Goal: Information Seeking & Learning: Learn about a topic

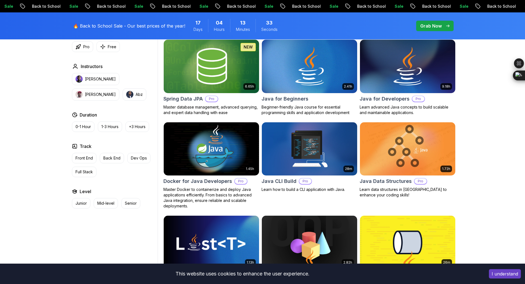
scroll to position [262, 0]
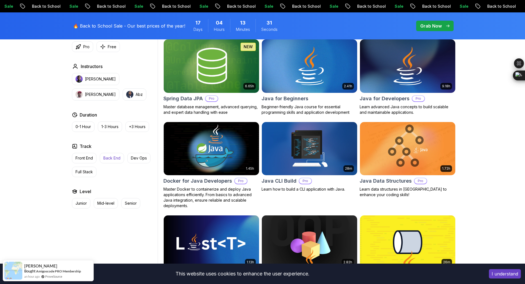
click at [111, 159] on p "Back End" at bounding box center [111, 159] width 17 height 6
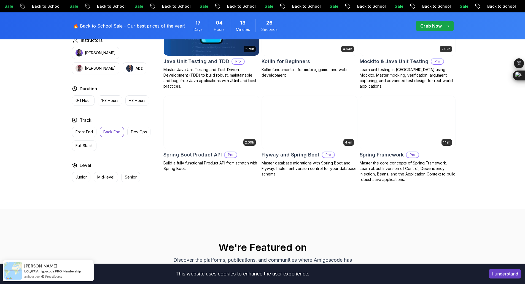
scroll to position [646, 0]
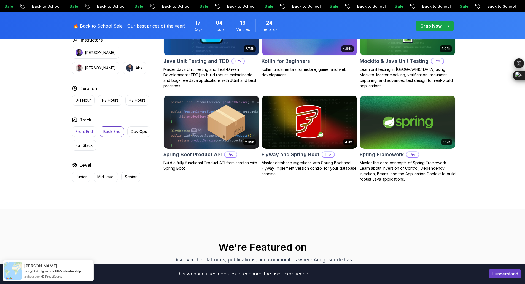
click at [90, 131] on p "Front End" at bounding box center [84, 132] width 17 height 6
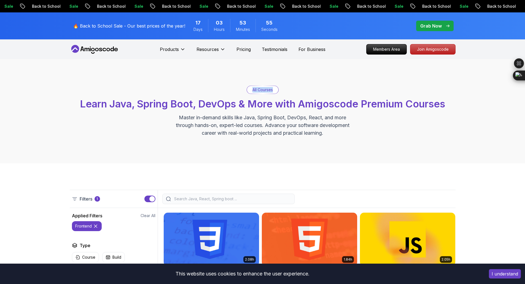
drag, startPoint x: 250, startPoint y: 90, endPoint x: 275, endPoint y: 92, distance: 24.3
click at [275, 92] on div "All Courses" at bounding box center [262, 90] width 31 height 8
click at [307, 86] on div "All Courses Learn Java, Spring Boot, DevOps & More with Amigoscode Premium Cour…" at bounding box center [263, 111] width 386 height 51
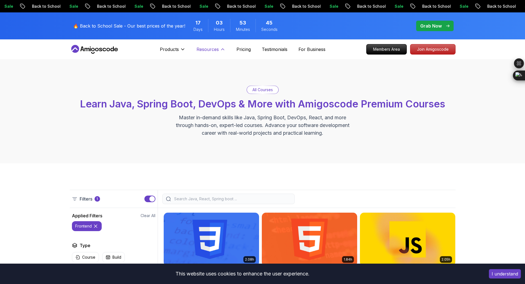
click at [223, 49] on icon at bounding box center [223, 50] width 6 height 6
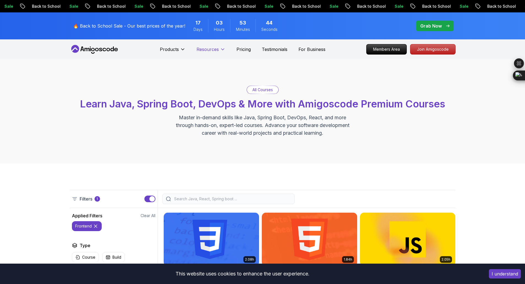
click at [223, 49] on icon at bounding box center [222, 49] width 3 height 1
